Goal: Navigation & Orientation: Understand site structure

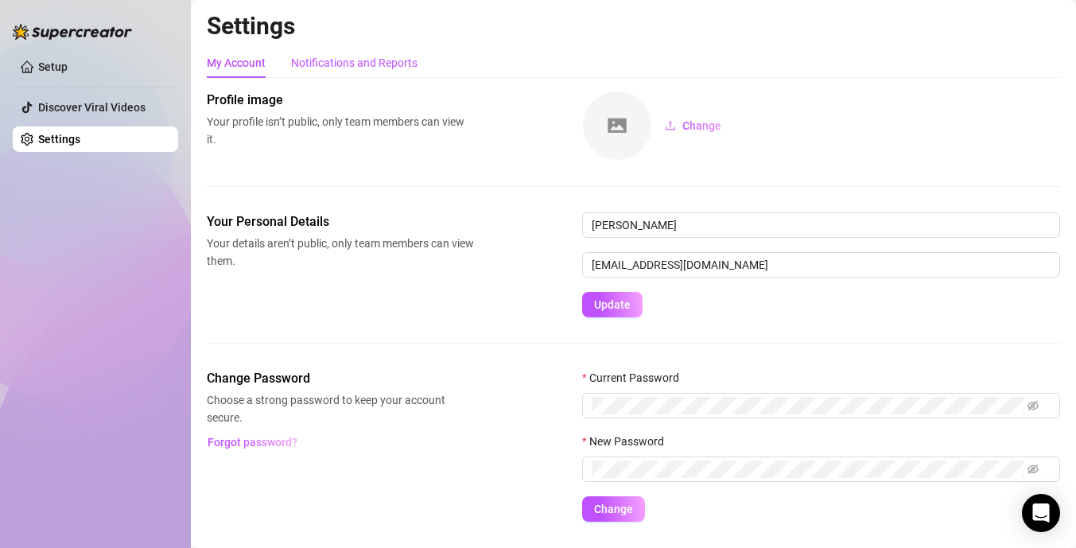
click at [374, 68] on div "Notifications and Reports" at bounding box center [354, 62] width 126 height 17
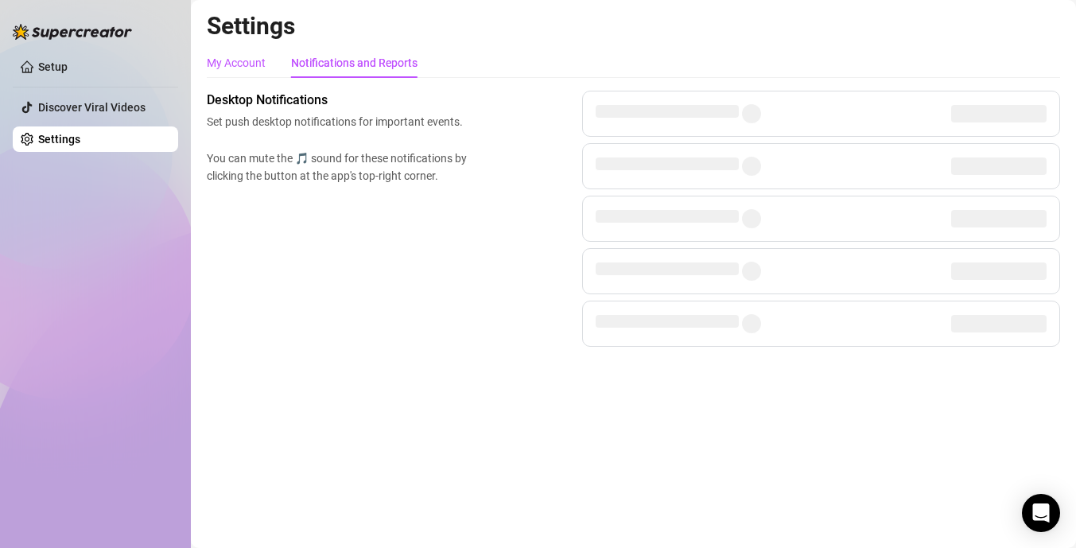
click at [246, 62] on div "My Account" at bounding box center [236, 62] width 59 height 17
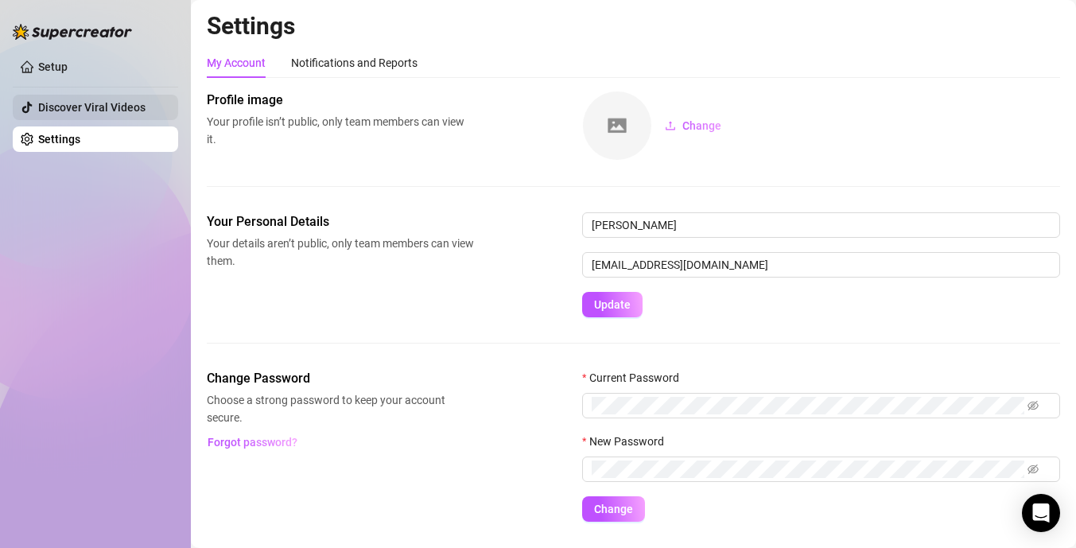
click at [122, 108] on link "Discover Viral Videos" at bounding box center [91, 107] width 107 height 13
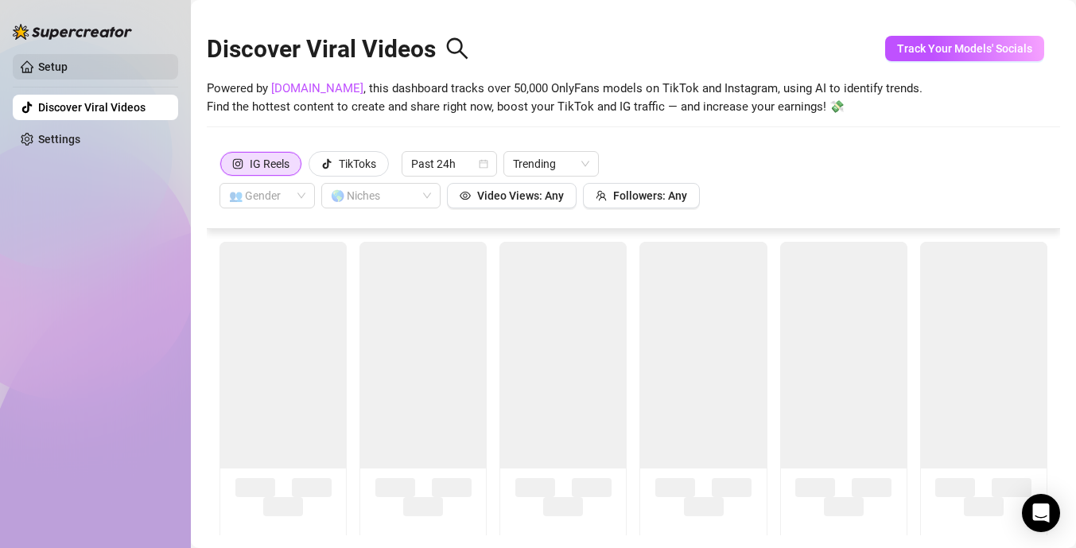
click at [68, 73] on link "Setup" at bounding box center [52, 66] width 29 height 13
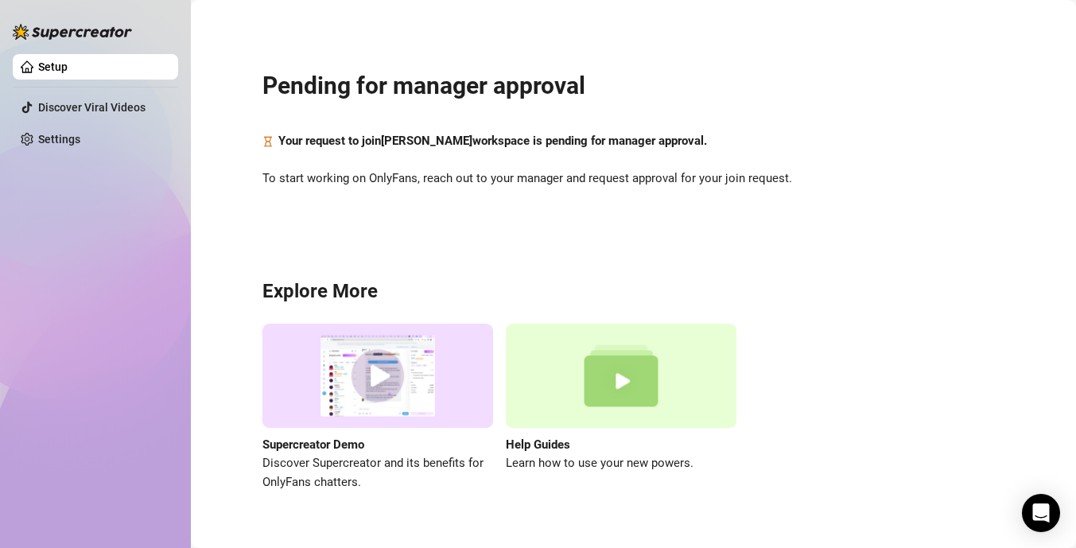
click at [50, 65] on link "Setup" at bounding box center [52, 66] width 29 height 13
click at [398, 68] on div "Pending for manager approval Your request to join [PERSON_NAME] workspace is pe…" at bounding box center [633, 271] width 853 height 520
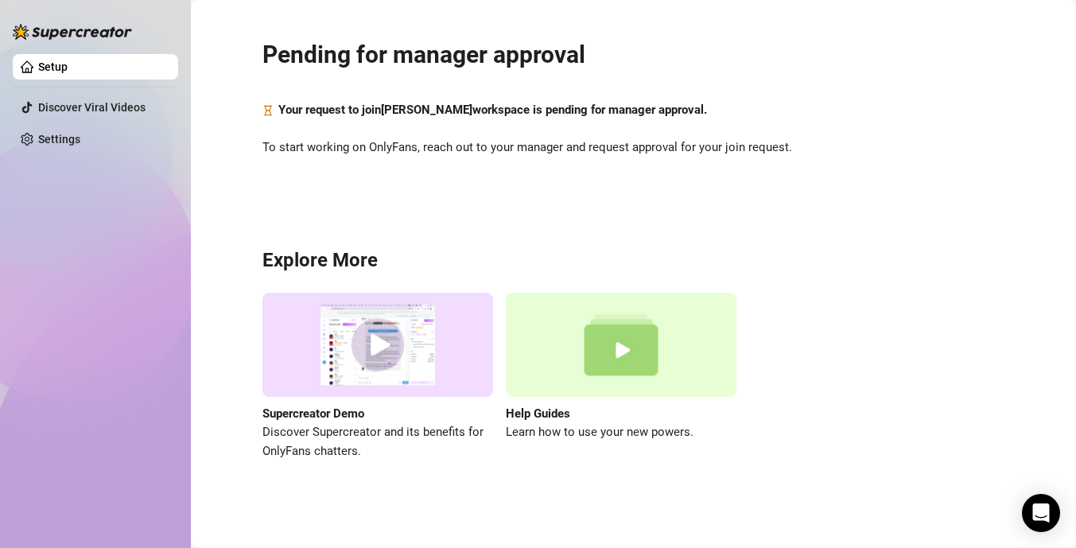
scroll to position [31, 0]
click at [80, 133] on link "Settings" at bounding box center [59, 139] width 42 height 13
